Goal: Task Accomplishment & Management: Use online tool/utility

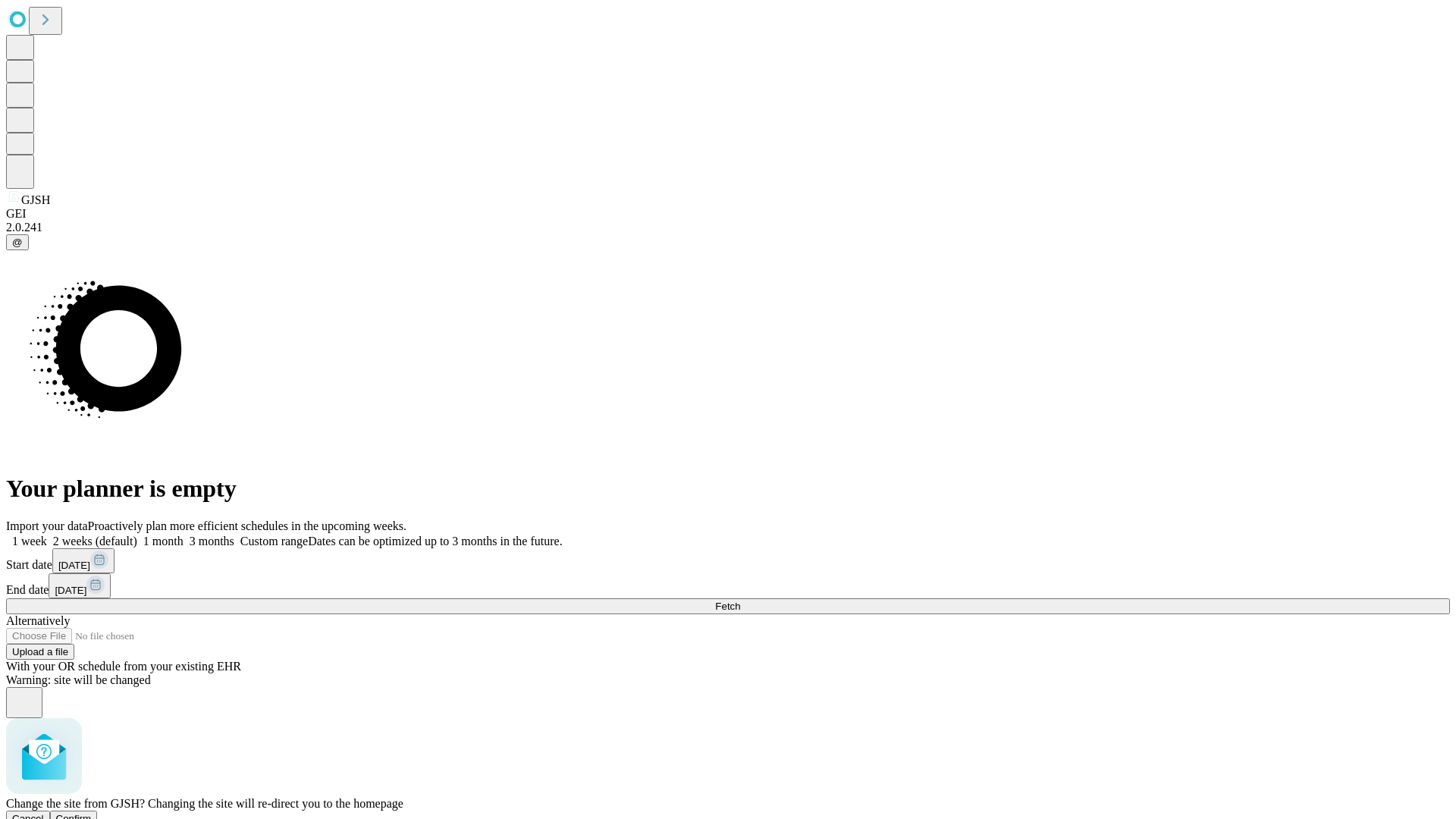
click at [92, 813] on span "Confirm" at bounding box center [74, 818] width 35 height 11
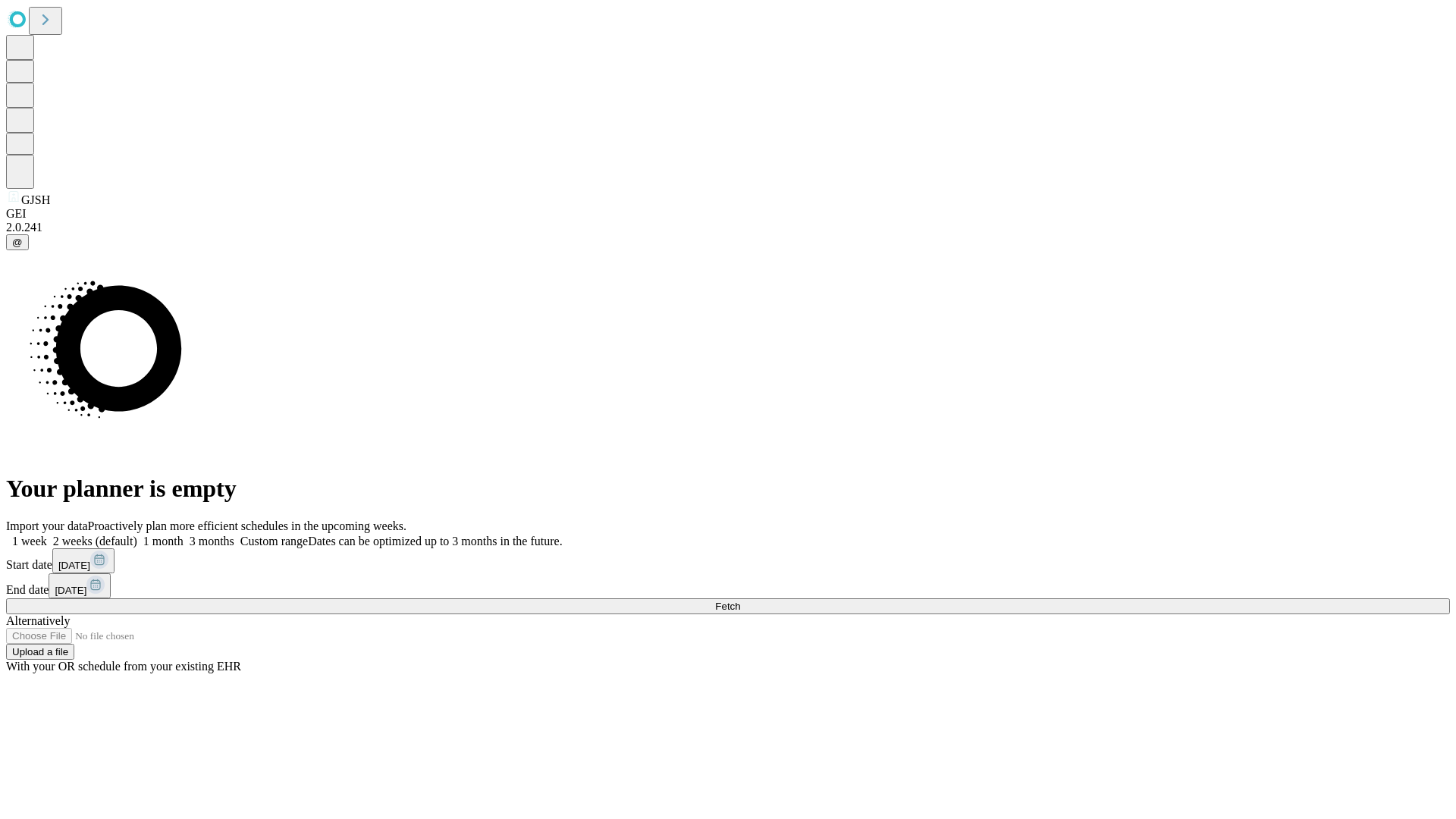
click at [138, 534] on label "2 weeks (default)" at bounding box center [92, 540] width 90 height 13
click at [740, 600] on span "Fetch" at bounding box center [728, 606] width 25 height 11
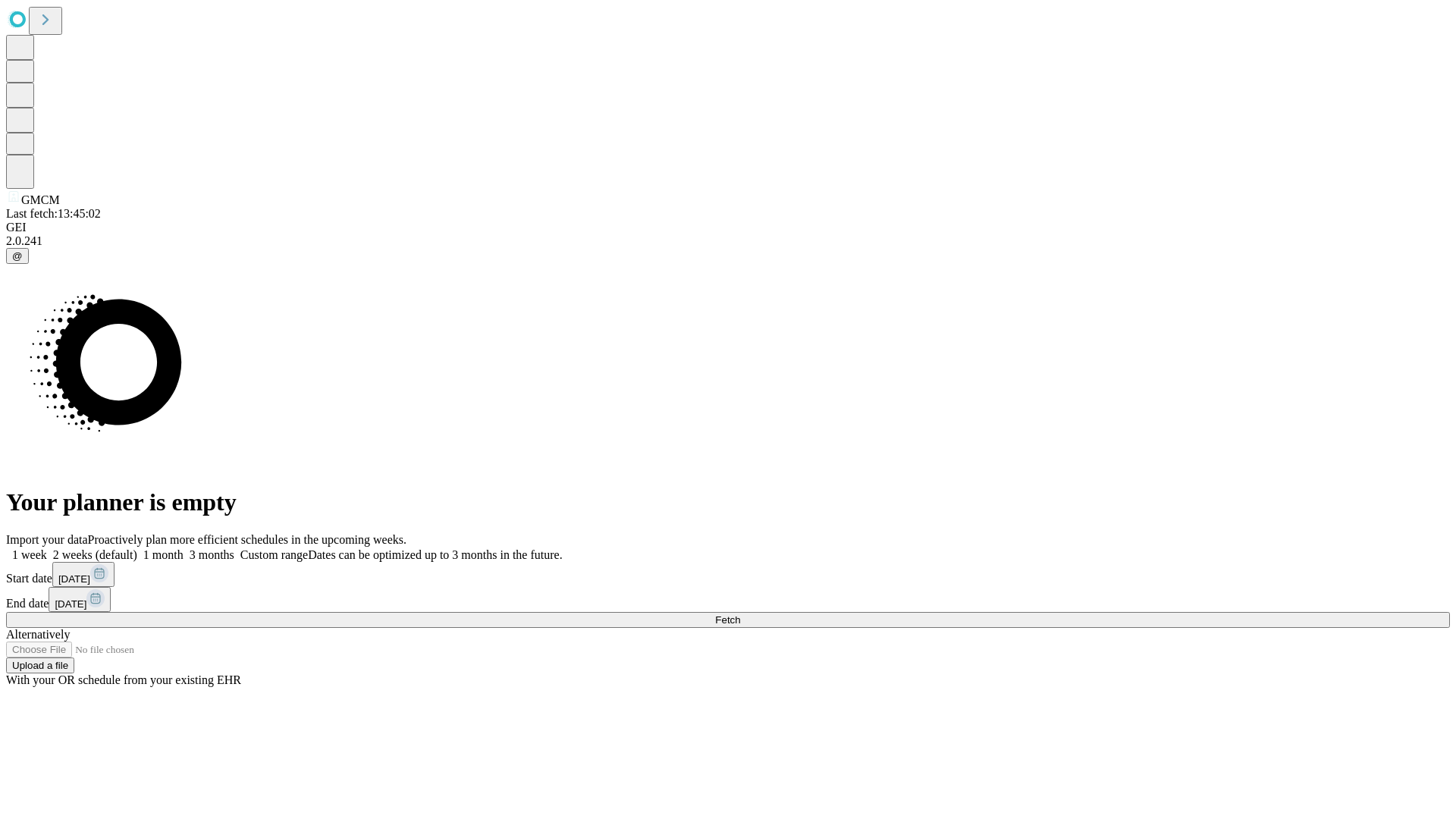
click at [138, 548] on label "2 weeks (default)" at bounding box center [92, 555] width 90 height 13
click at [740, 614] on span "Fetch" at bounding box center [728, 619] width 25 height 11
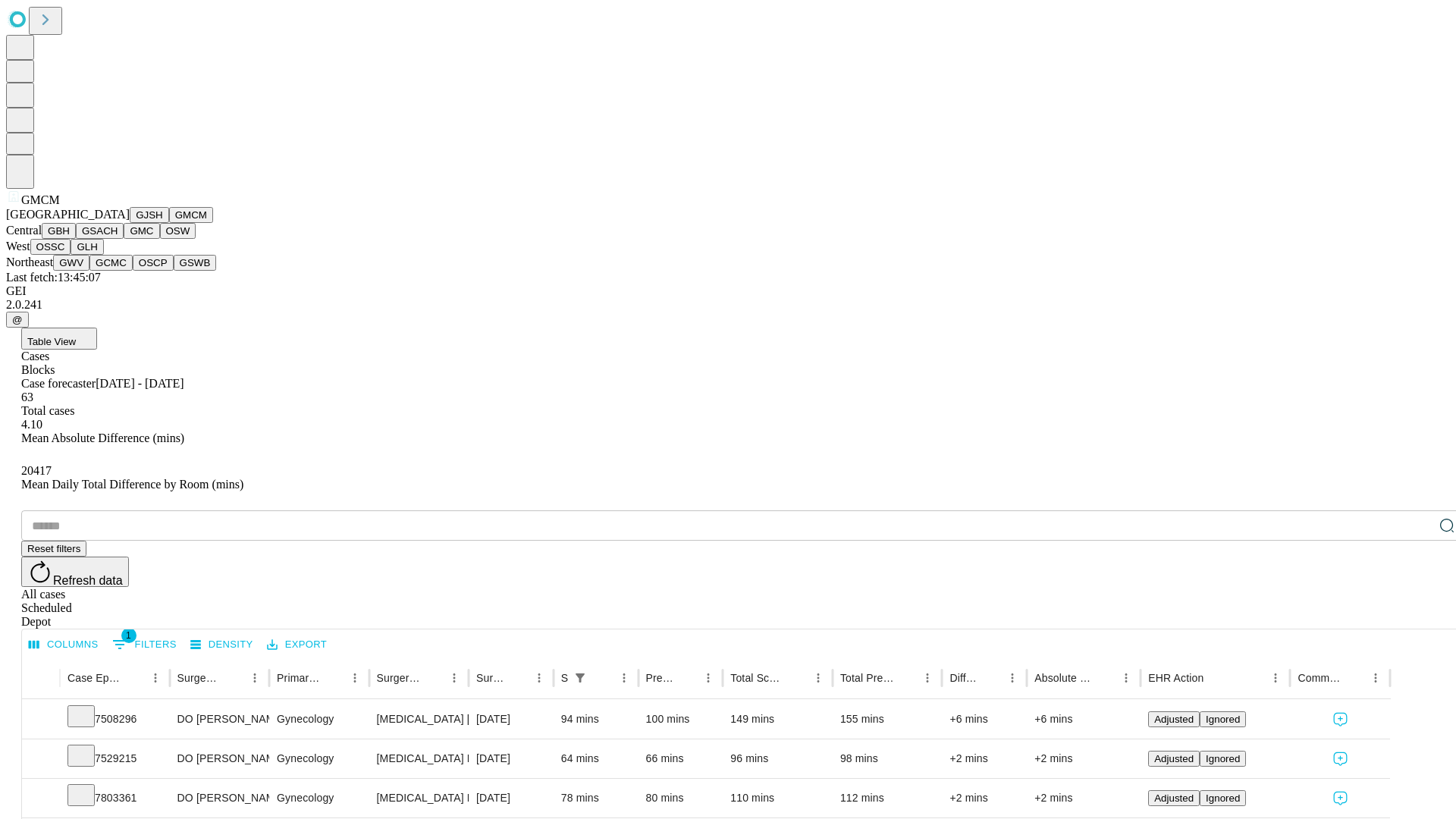
click at [76, 239] on button "GBH" at bounding box center [58, 231] width 34 height 16
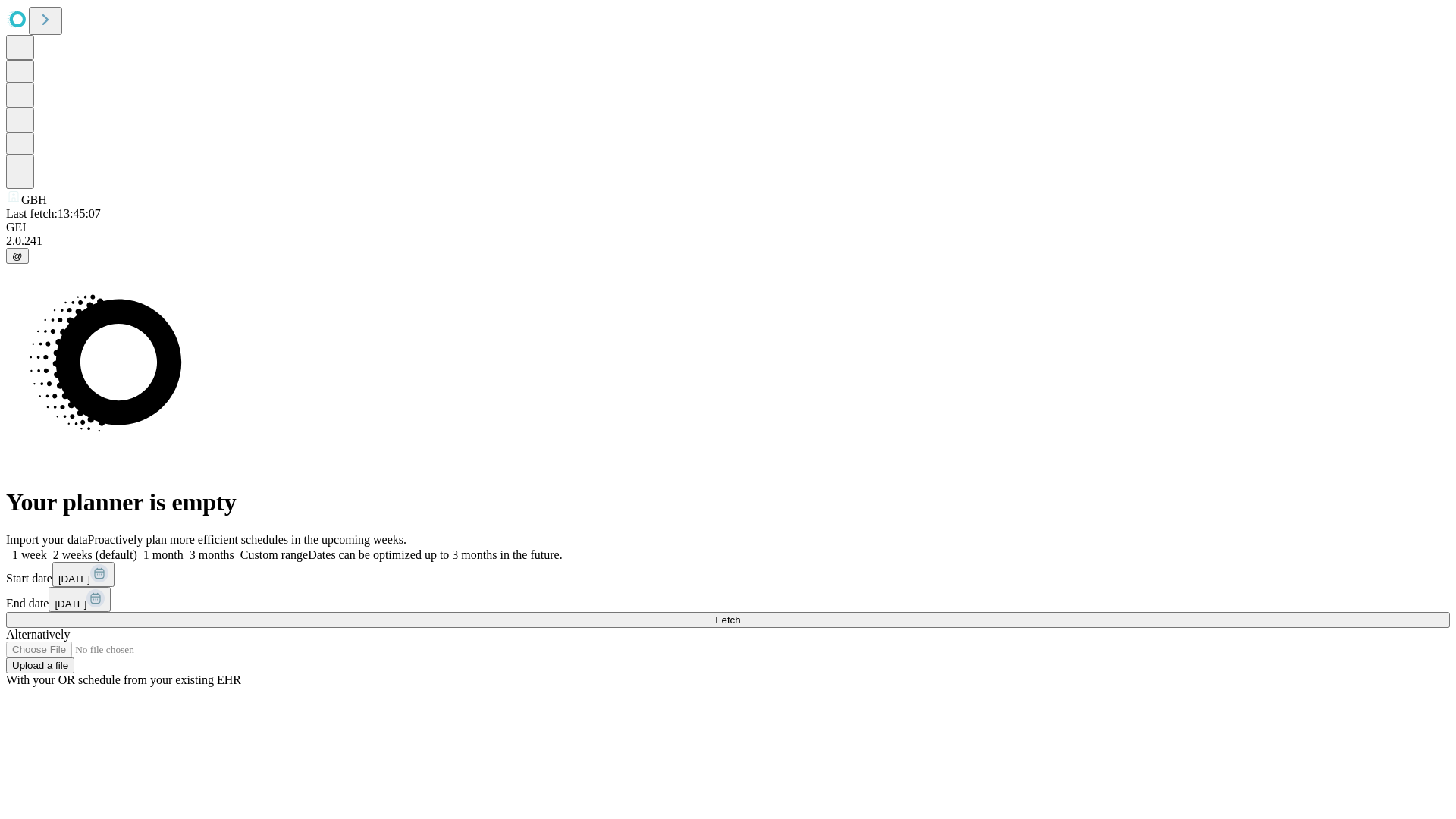
click at [138, 548] on label "2 weeks (default)" at bounding box center [92, 555] width 90 height 13
click at [740, 614] on span "Fetch" at bounding box center [728, 619] width 25 height 11
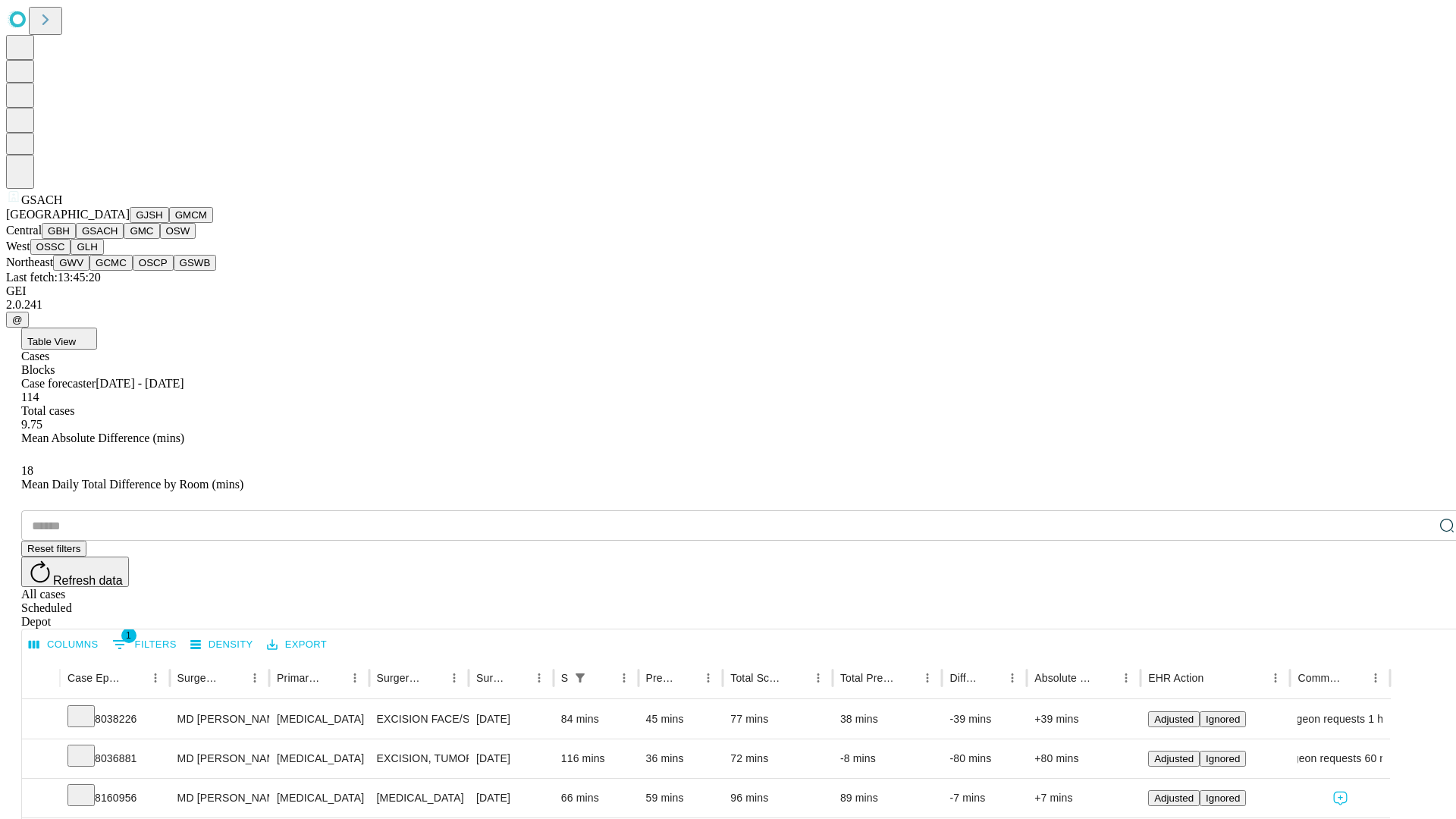
click at [123, 239] on button "GMC" at bounding box center [141, 231] width 35 height 16
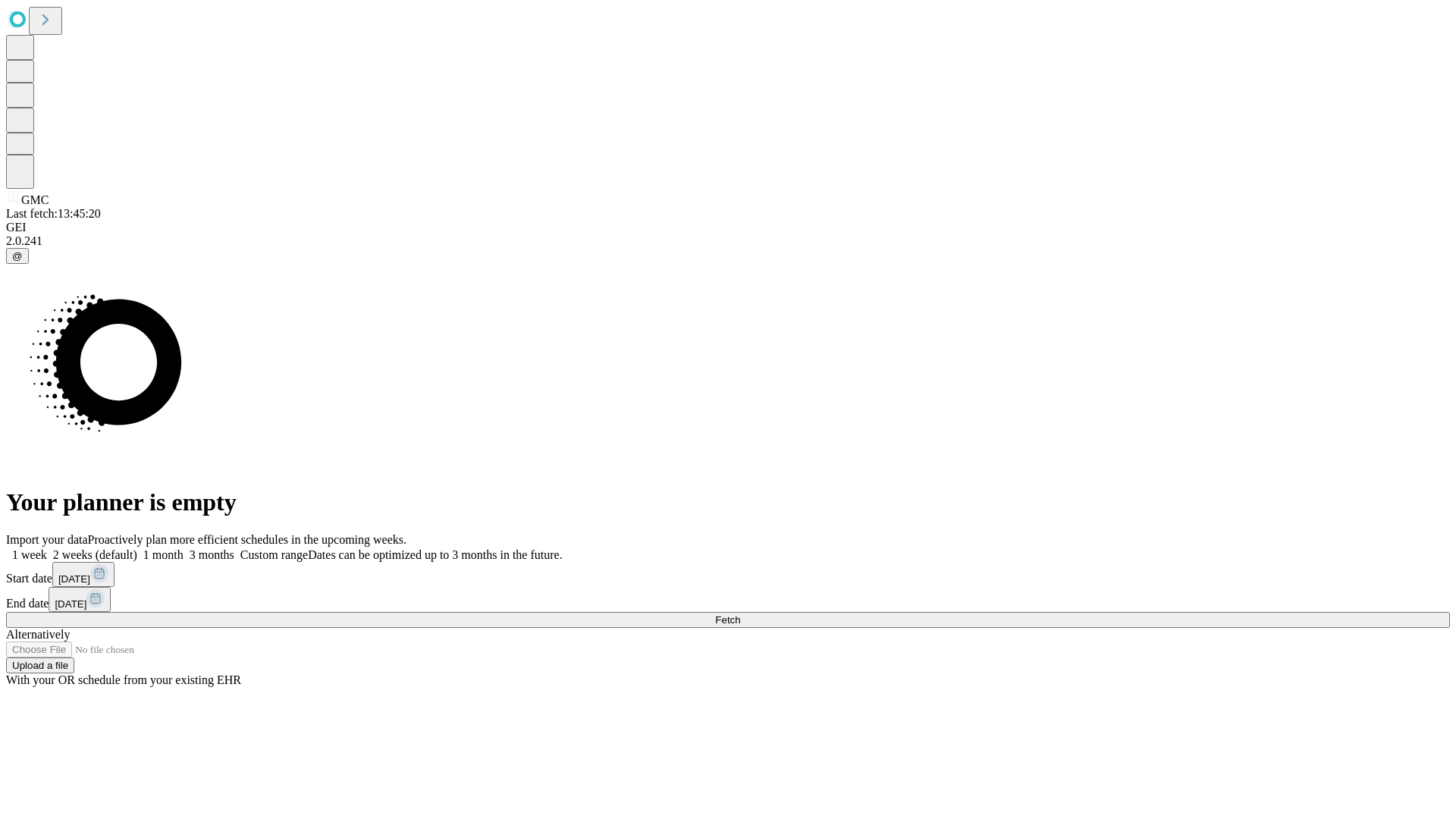
click at [138, 548] on label "2 weeks (default)" at bounding box center [92, 555] width 90 height 13
click at [740, 614] on span "Fetch" at bounding box center [728, 619] width 25 height 11
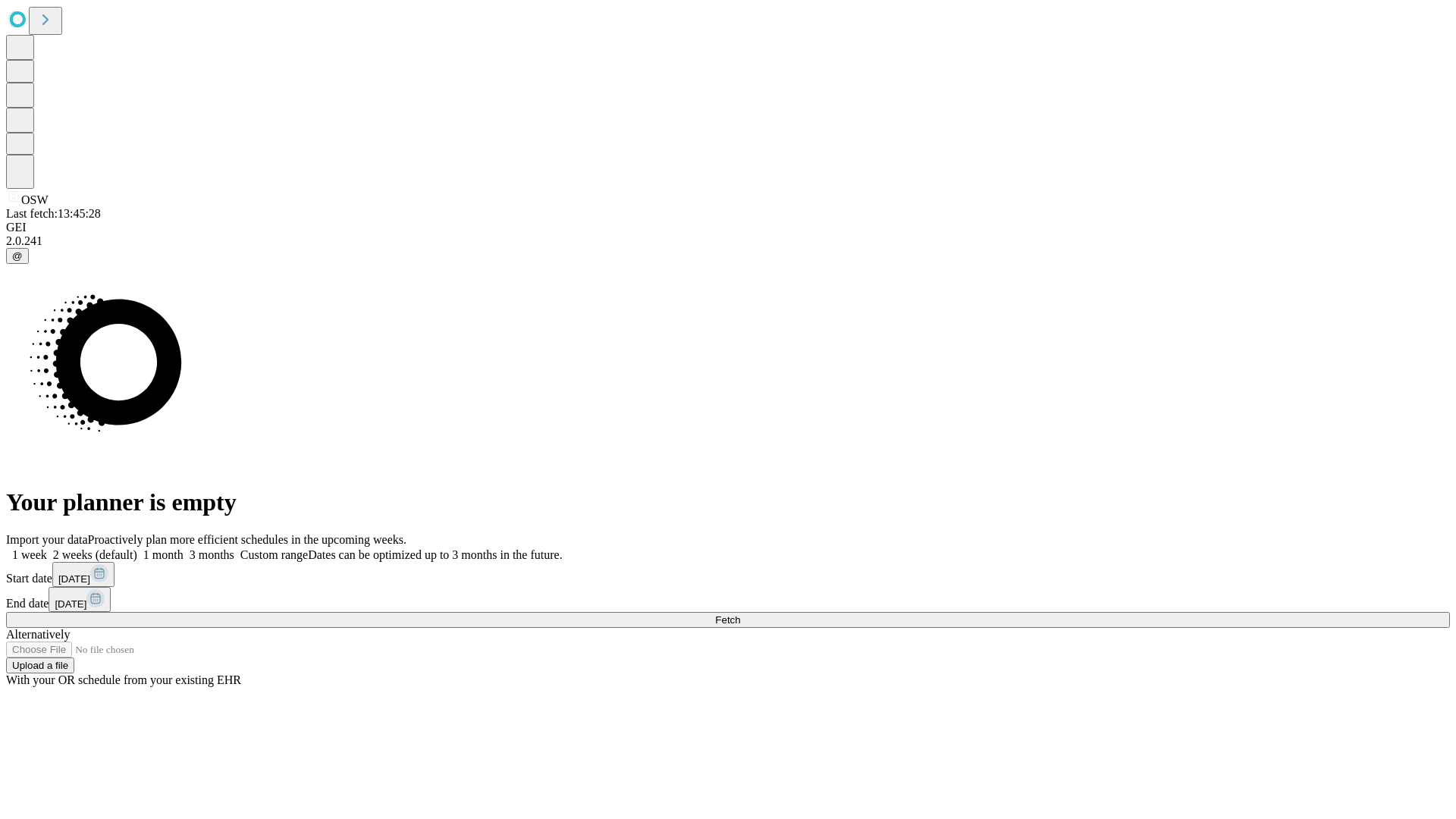
click at [138, 548] on label "2 weeks (default)" at bounding box center [92, 555] width 90 height 13
click at [740, 614] on span "Fetch" at bounding box center [728, 619] width 25 height 11
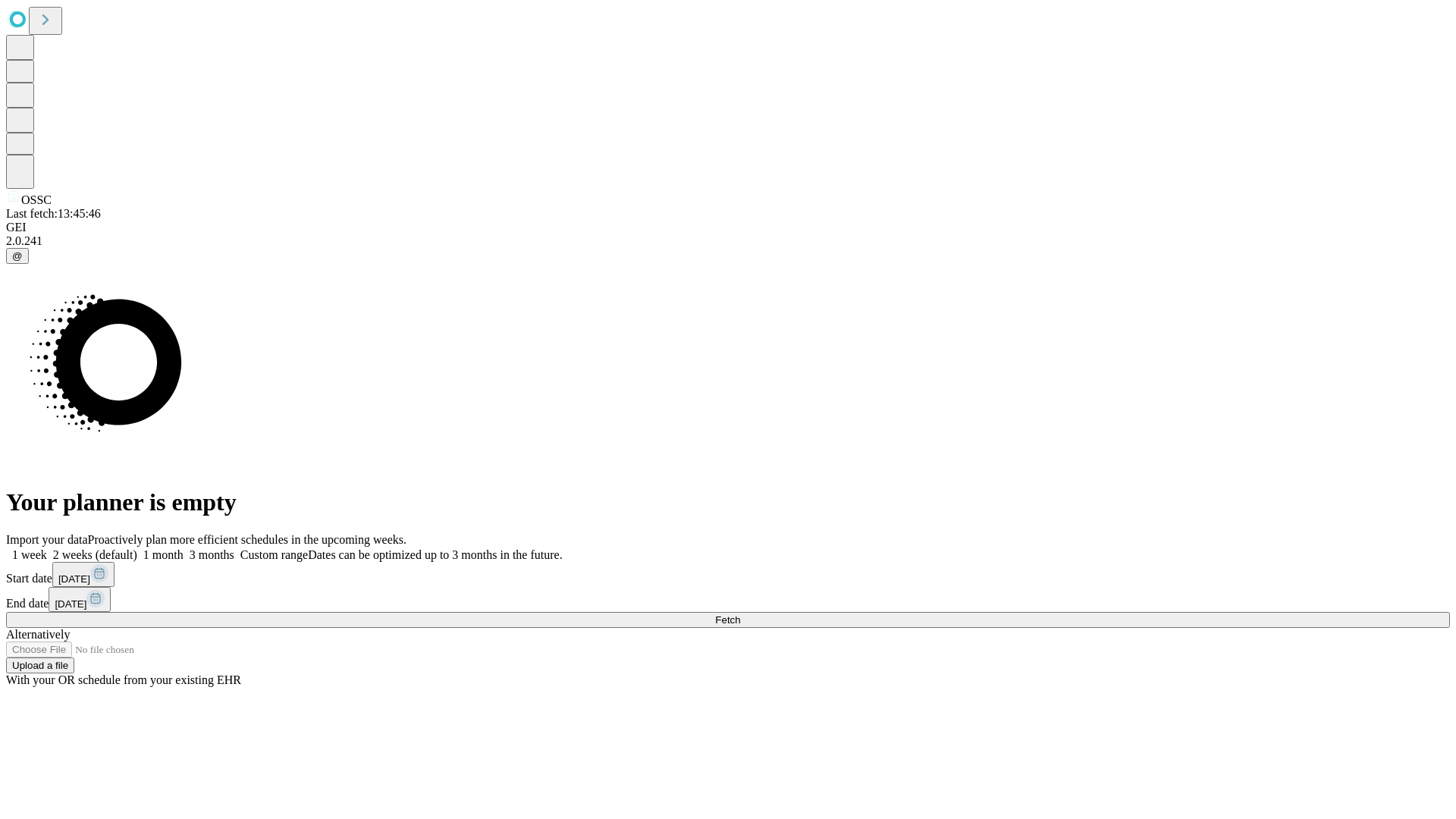
click at [740, 614] on span "Fetch" at bounding box center [728, 619] width 25 height 11
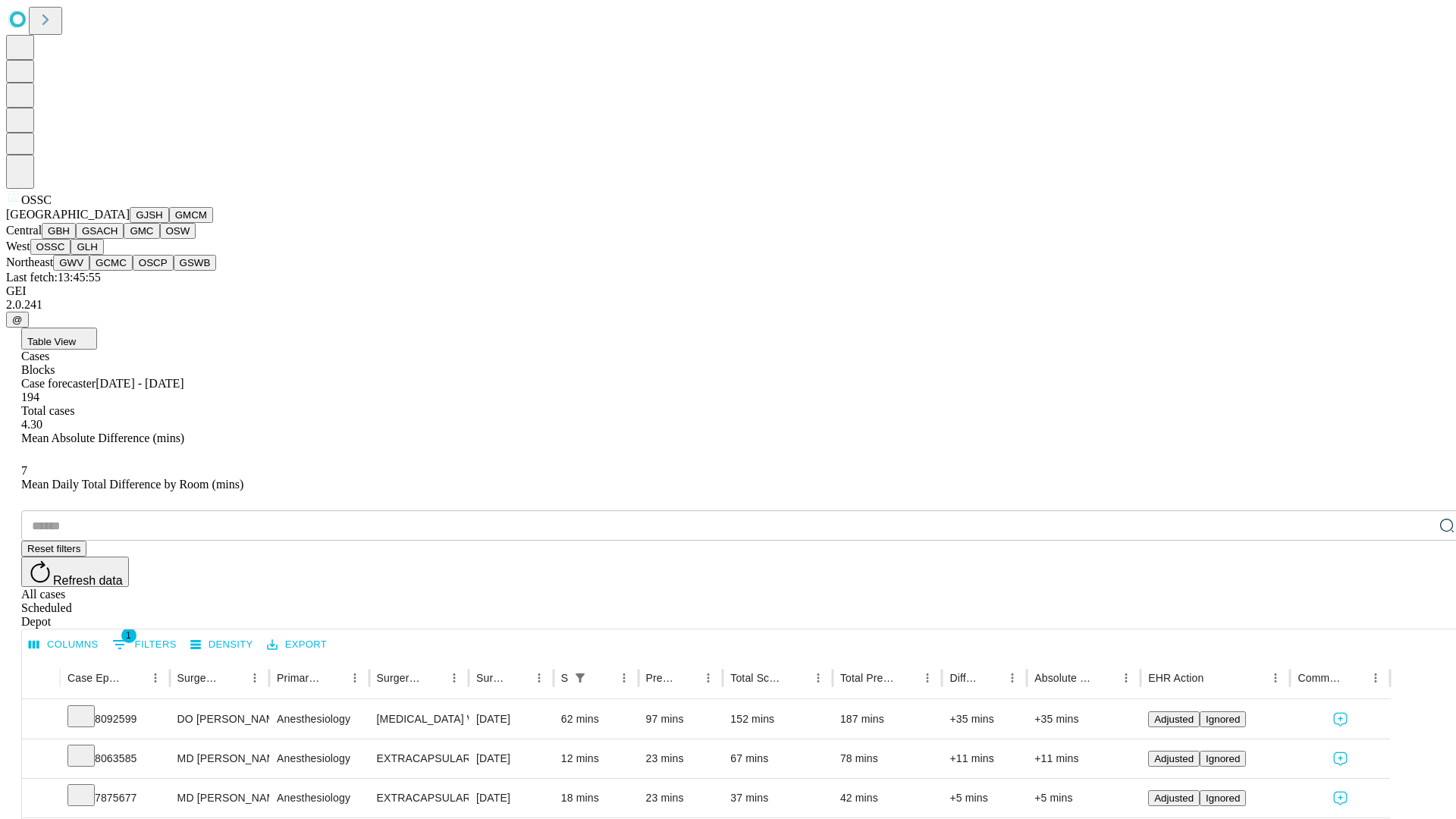
click at [103, 255] on button "GLH" at bounding box center [86, 247] width 33 height 16
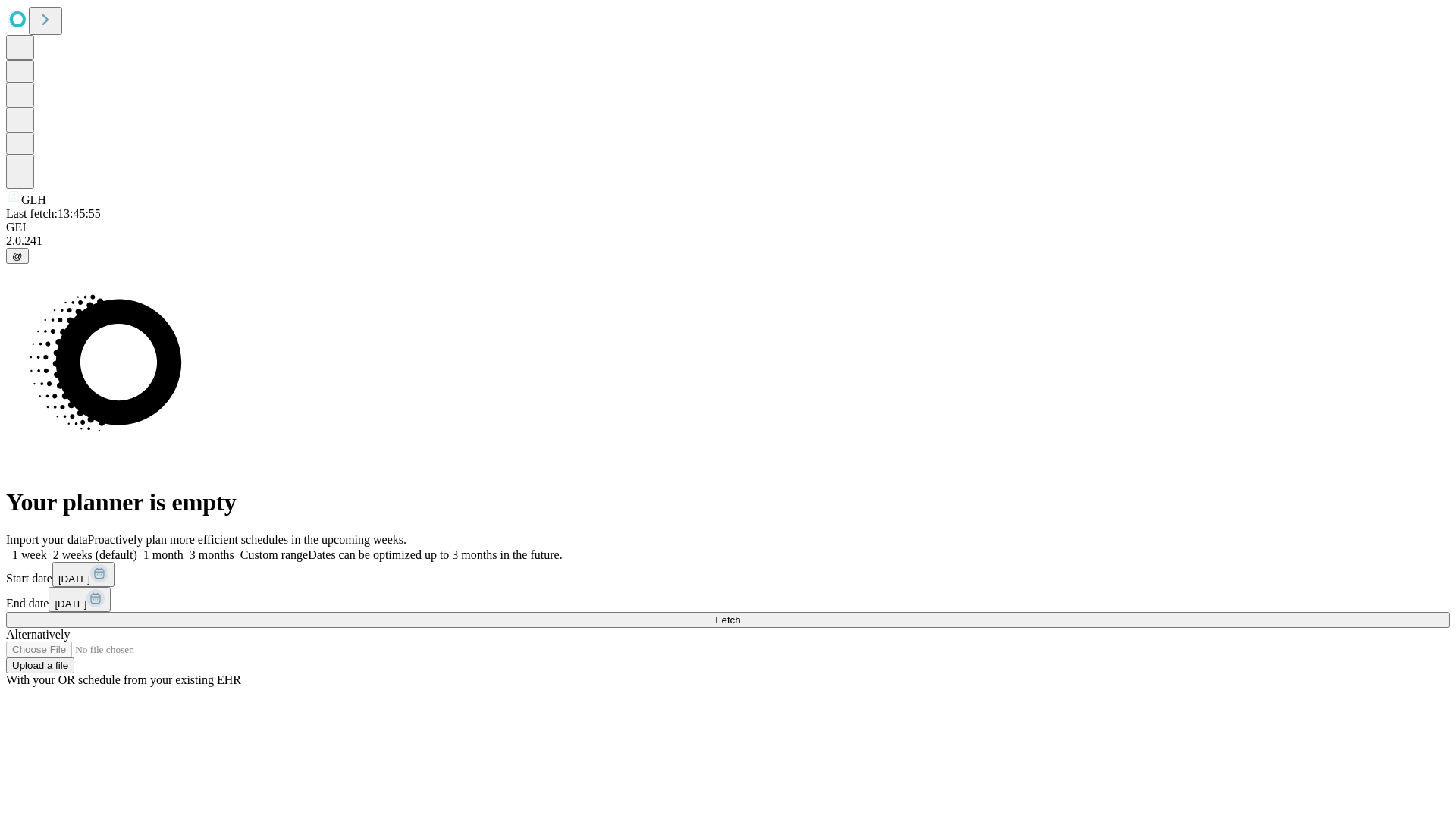
click at [138, 548] on label "2 weeks (default)" at bounding box center [92, 555] width 90 height 13
click at [740, 614] on span "Fetch" at bounding box center [728, 619] width 25 height 11
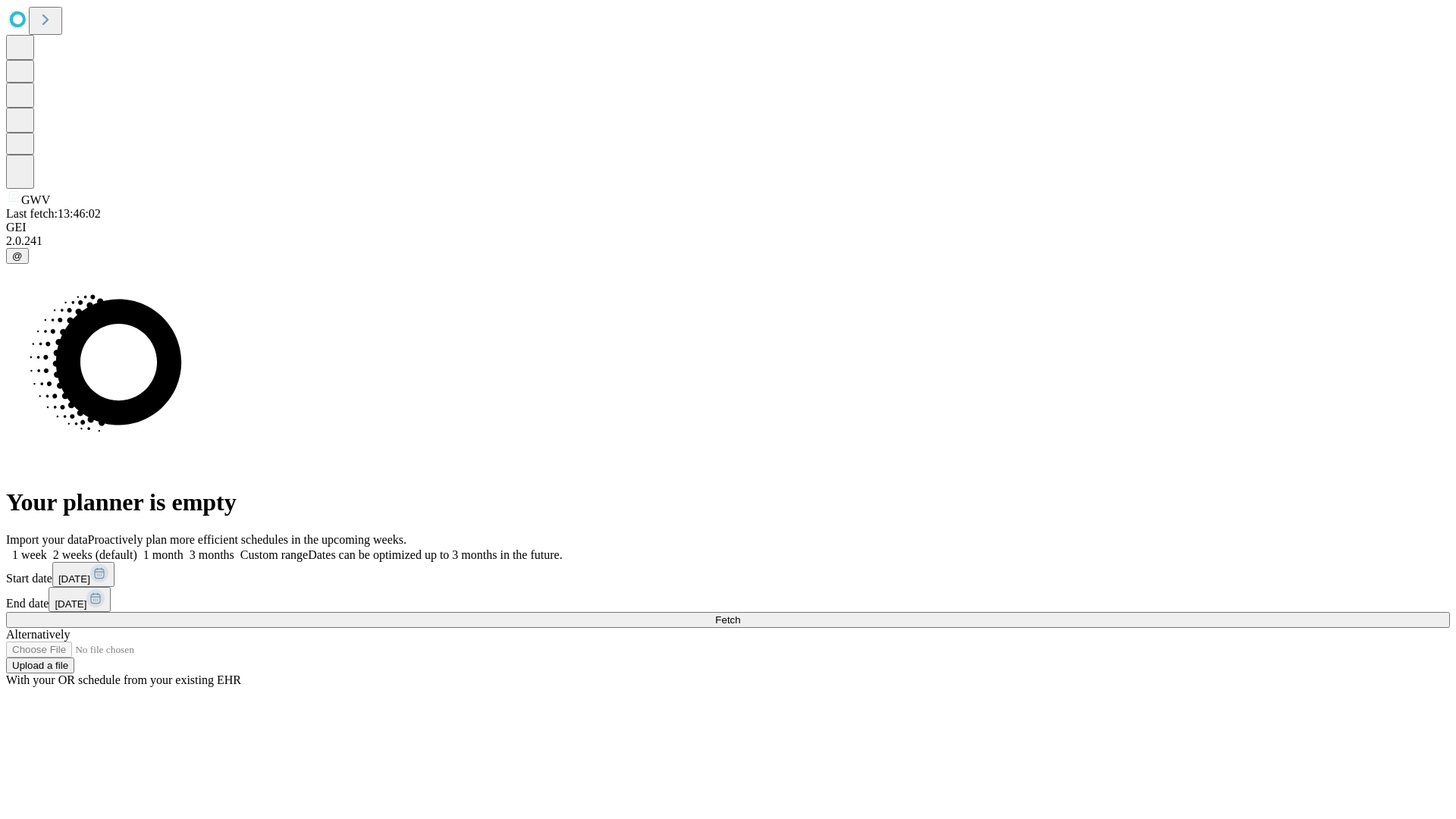
click at [138, 548] on label "2 weeks (default)" at bounding box center [92, 555] width 90 height 13
click at [740, 614] on span "Fetch" at bounding box center [728, 619] width 25 height 11
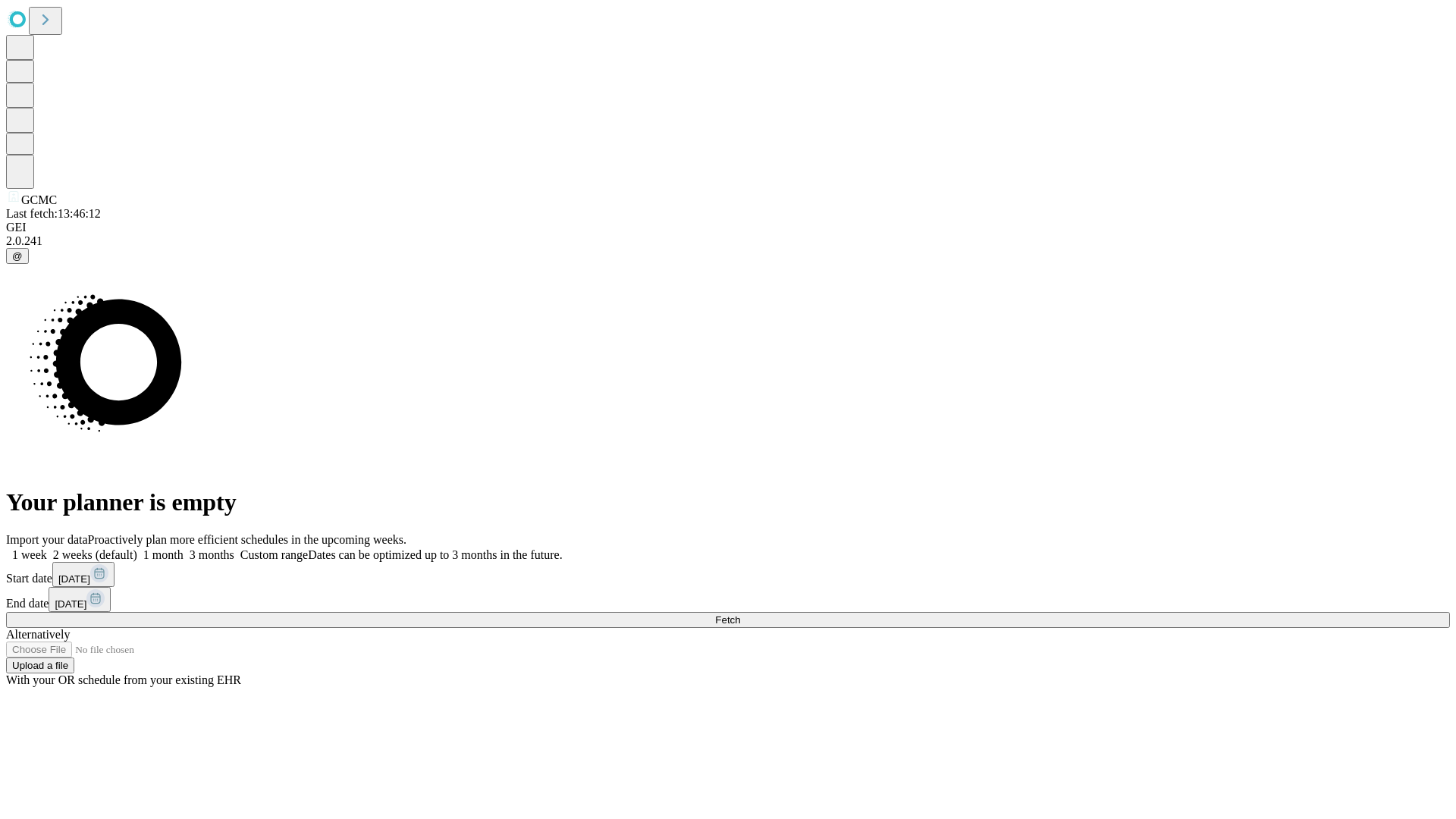
click at [740, 614] on span "Fetch" at bounding box center [728, 619] width 25 height 11
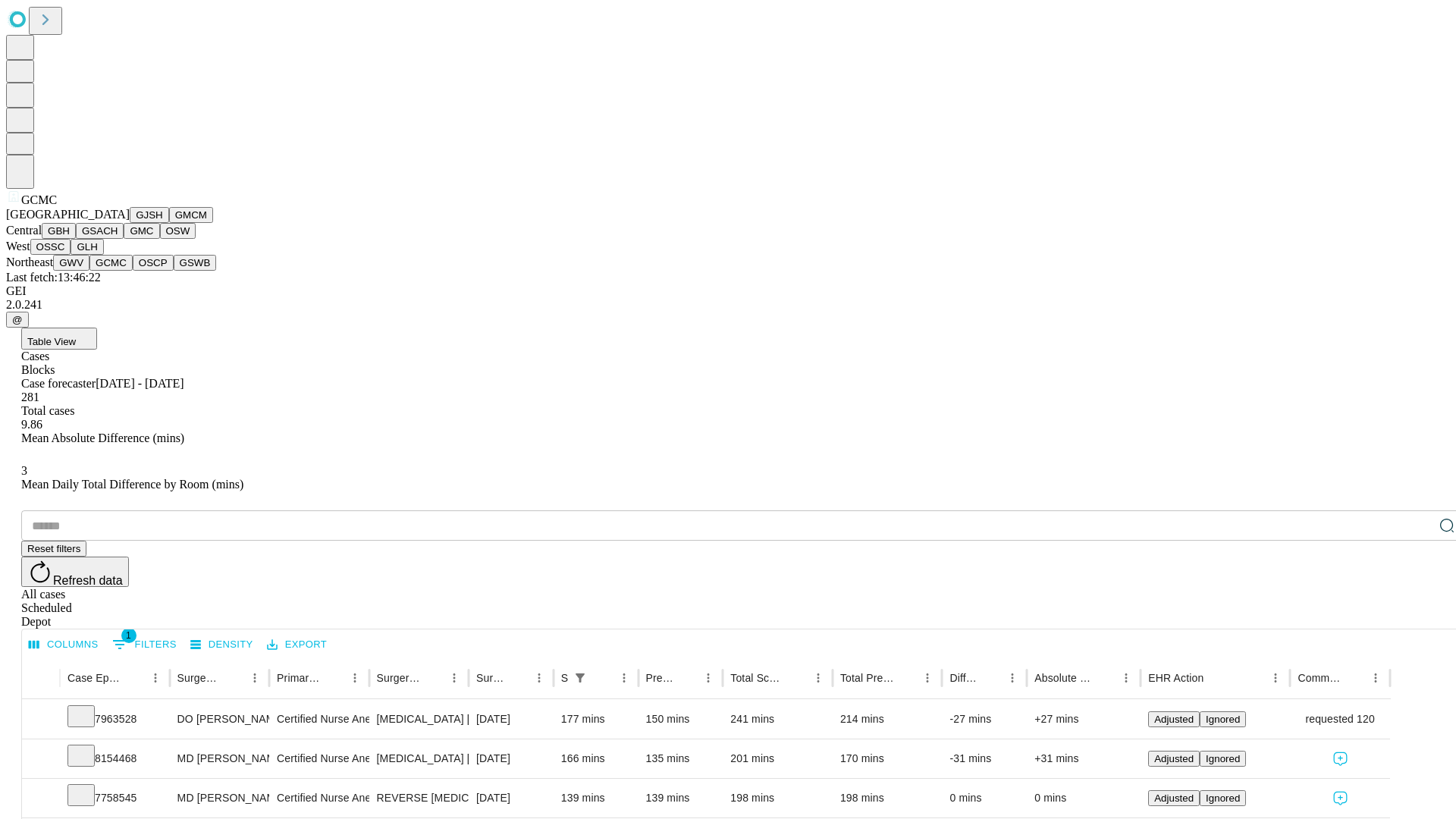
click at [132, 271] on button "OSCP" at bounding box center [153, 263] width 41 height 16
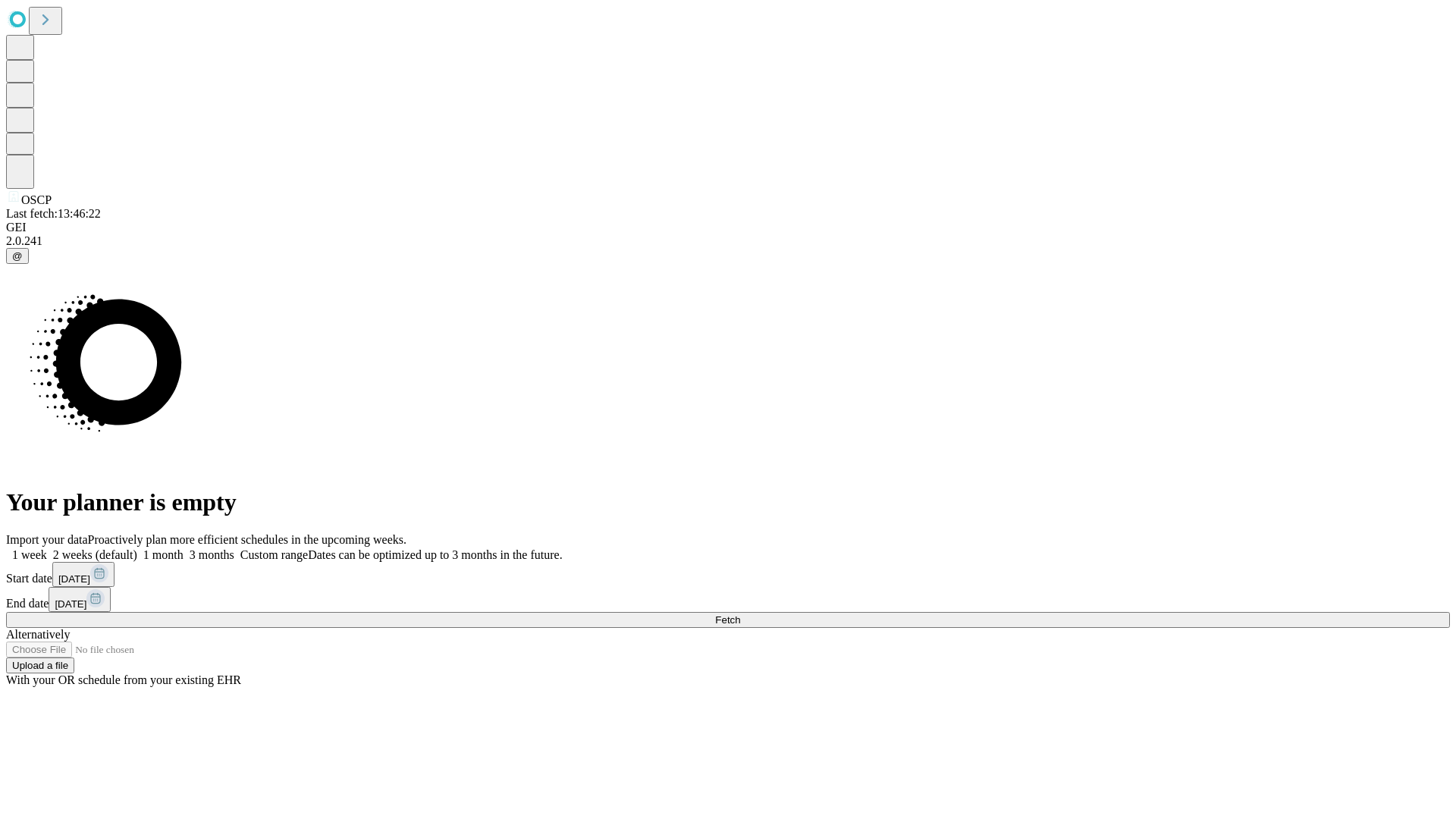
click at [138, 548] on label "2 weeks (default)" at bounding box center [92, 555] width 90 height 13
click at [740, 614] on span "Fetch" at bounding box center [728, 619] width 25 height 11
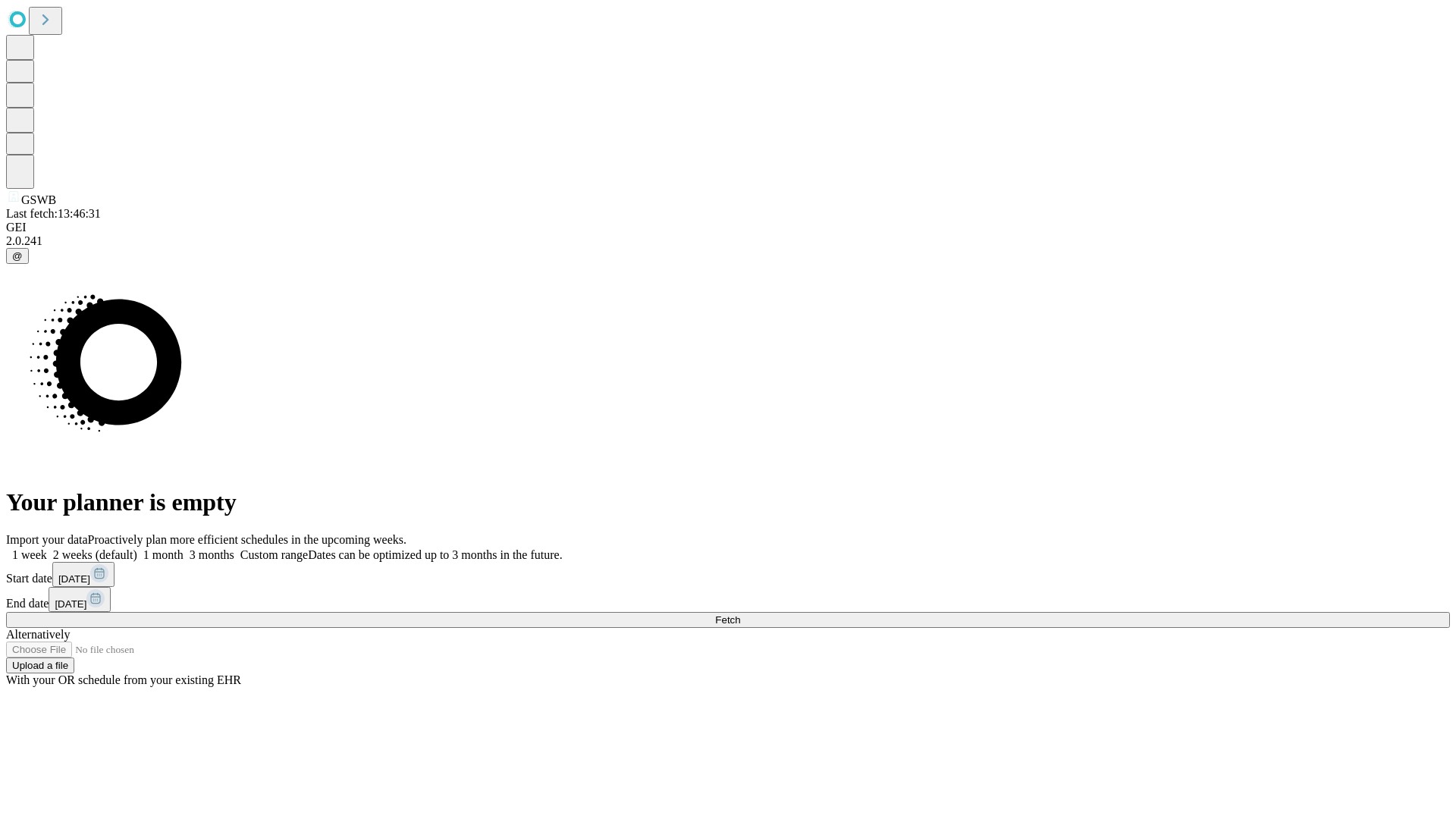
click at [138, 548] on label "2 weeks (default)" at bounding box center [92, 555] width 90 height 13
click at [740, 614] on span "Fetch" at bounding box center [728, 619] width 25 height 11
